Goal: Transaction & Acquisition: Purchase product/service

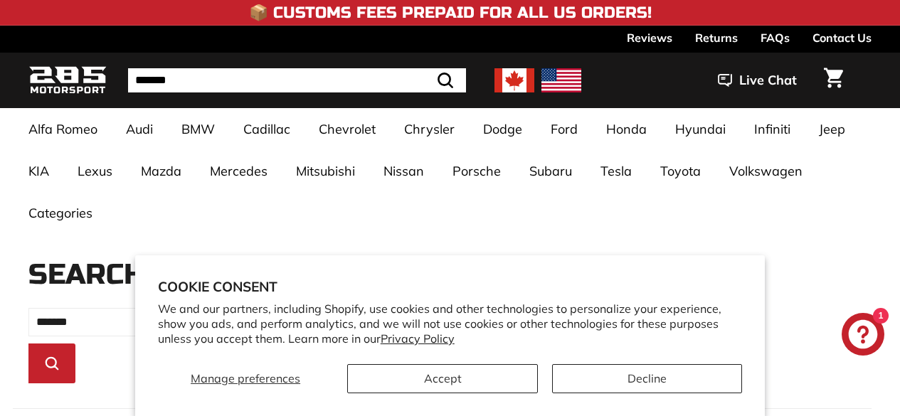
select select "*********"
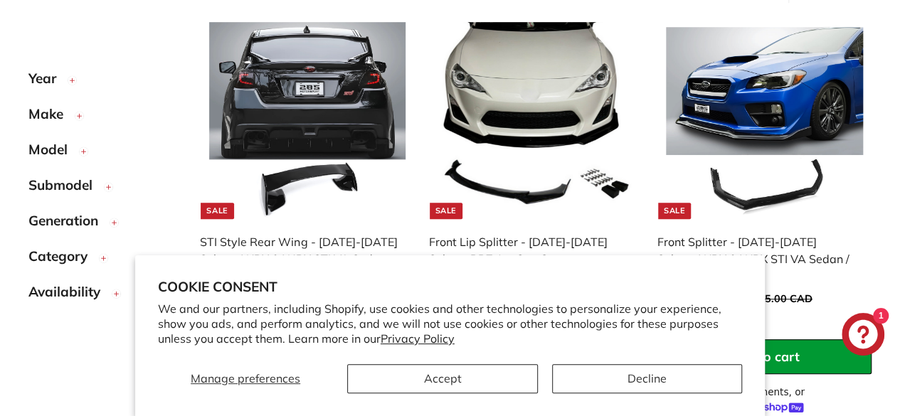
scroll to position [453, 0]
click at [480, 385] on button "Accept" at bounding box center [442, 378] width 190 height 29
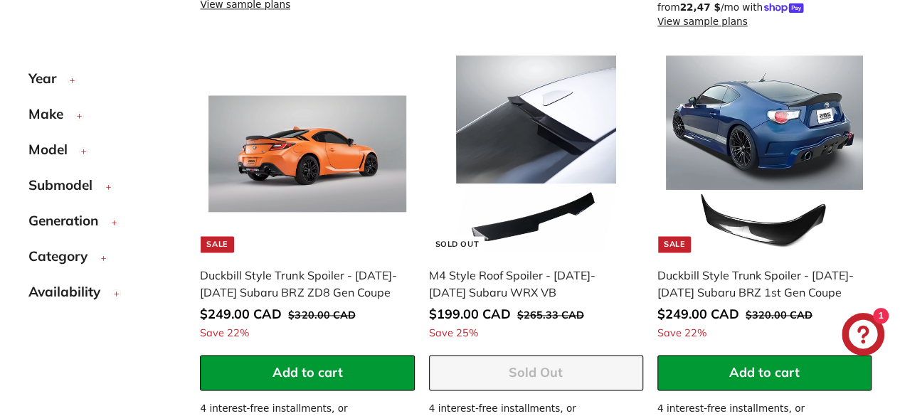
scroll to position [854, 0]
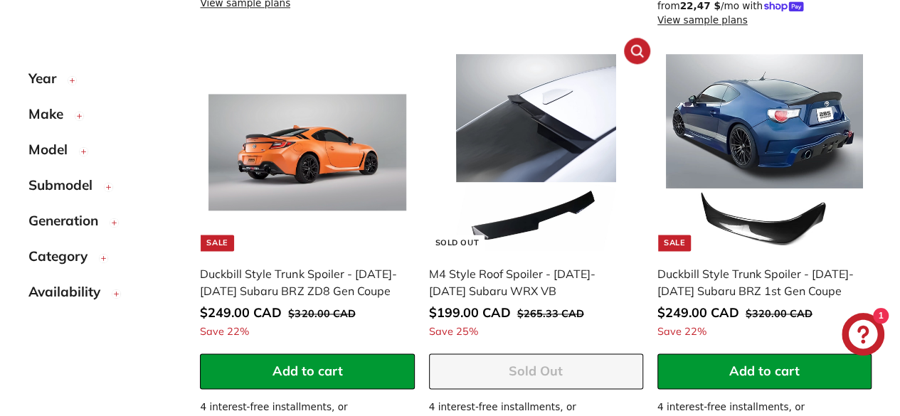
click at [489, 110] on img at bounding box center [536, 152] width 197 height 197
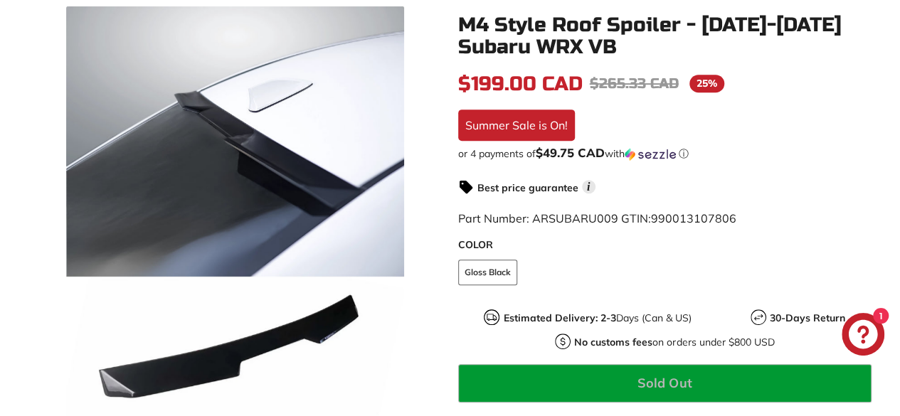
scroll to position [272, 0]
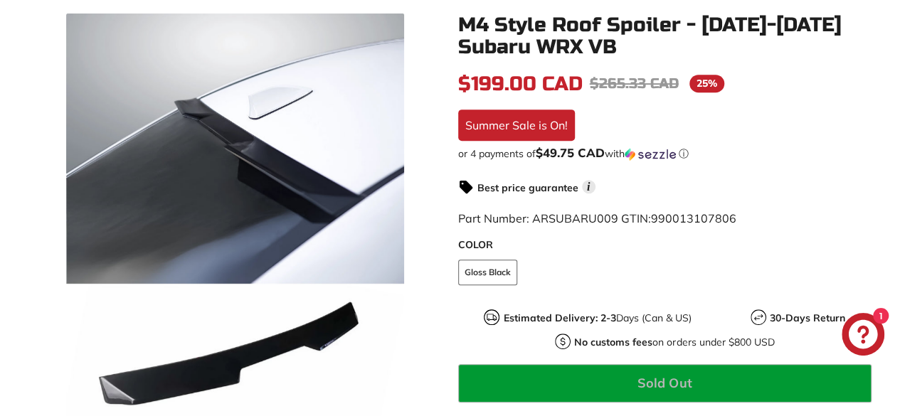
drag, startPoint x: 453, startPoint y: 28, endPoint x: 461, endPoint y: 20, distance: 10.6
click at [461, 20] on div "M4 Style Roof Spoiler - [DATE]-[DATE] Subaru WRX VB In stock $199.00 CAD $199.0…" at bounding box center [658, 255] width 430 height 483
